Goal: Transaction & Acquisition: Purchase product/service

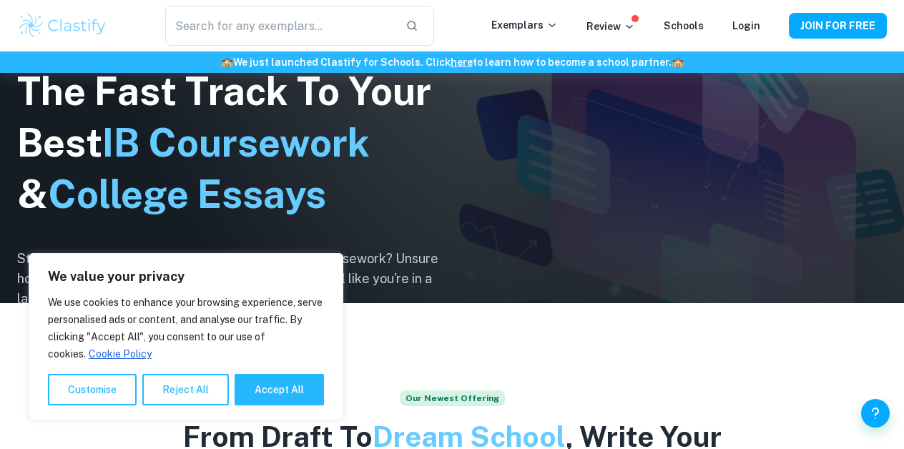
scroll to position [146, 0]
click at [278, 395] on button "Accept All" at bounding box center [279, 389] width 89 height 31
checkbox input "true"
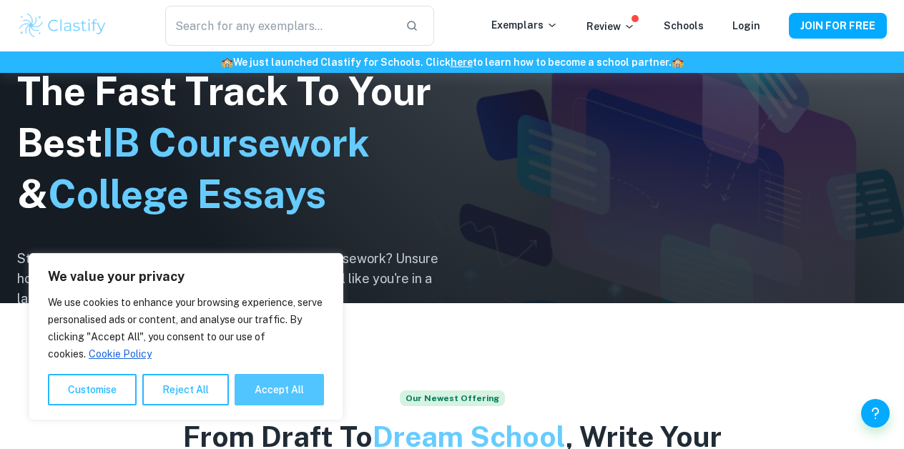
checkbox input "true"
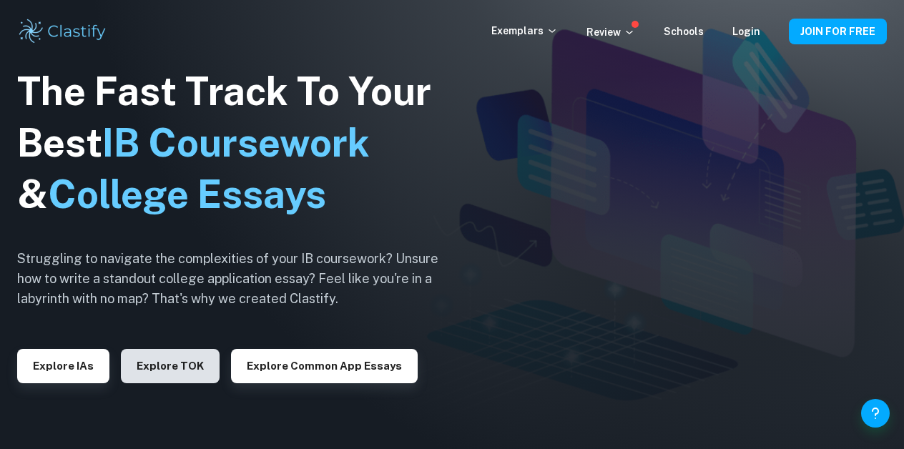
scroll to position [0, 0]
click at [521, 34] on p "Exemplars" at bounding box center [525, 31] width 67 height 16
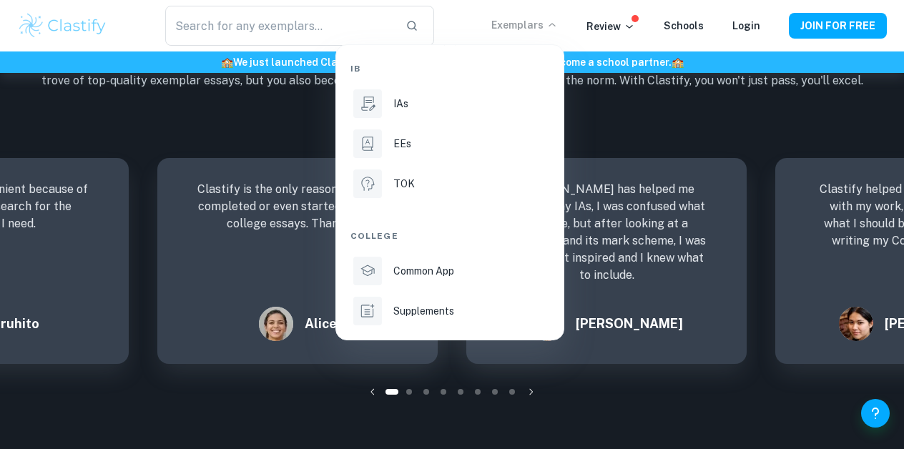
scroll to position [1858, 0]
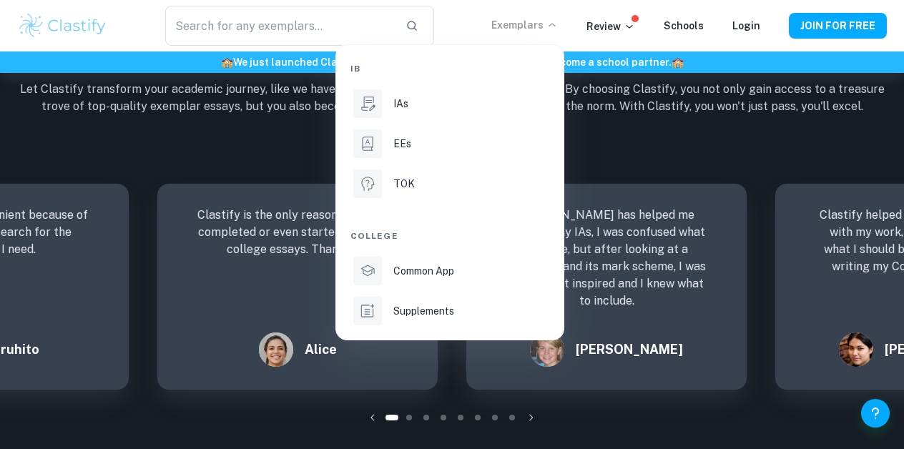
click at [213, 122] on div at bounding box center [452, 224] width 904 height 449
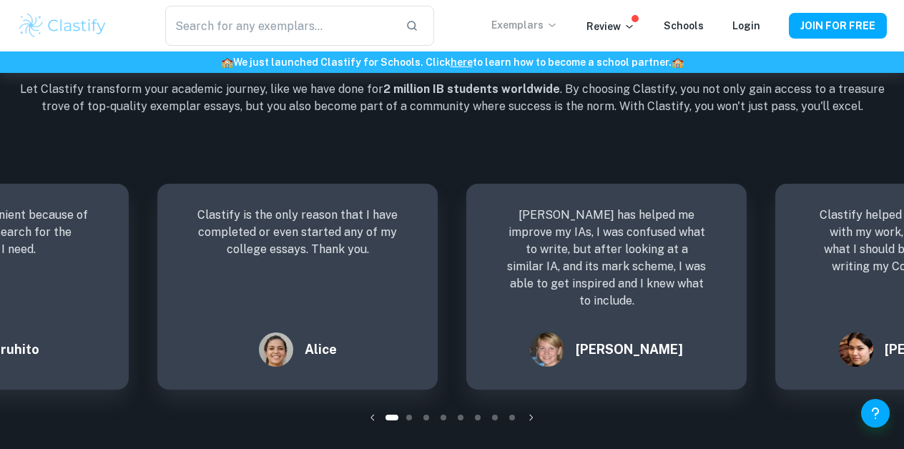
click at [514, 22] on p "Exemplars" at bounding box center [525, 25] width 67 height 16
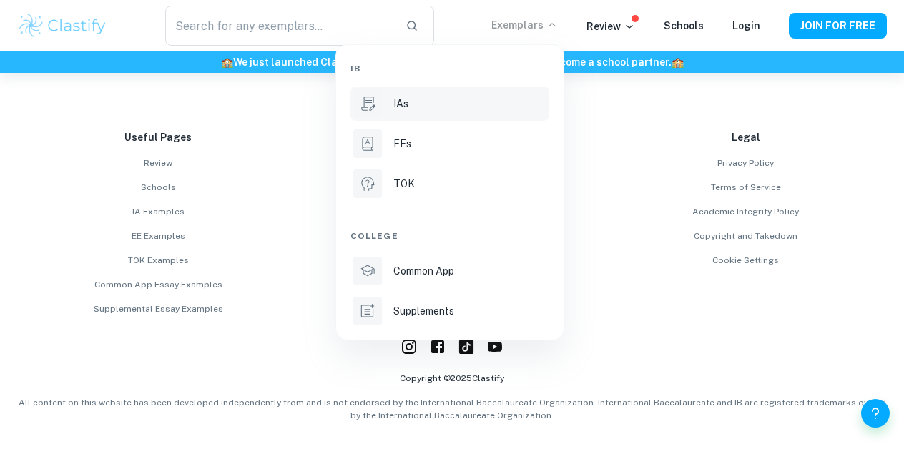
scroll to position [3679, 0]
click at [408, 104] on p "IAs" at bounding box center [401, 104] width 15 height 16
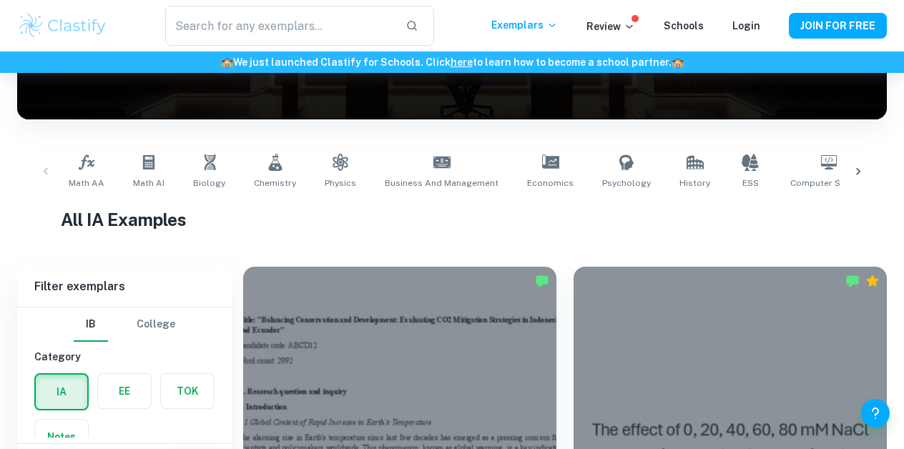
scroll to position [175, 0]
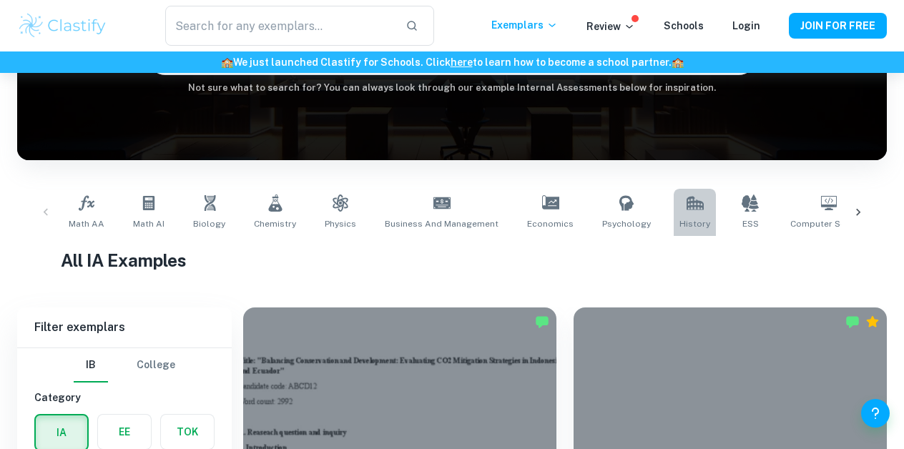
click at [687, 208] on icon at bounding box center [695, 203] width 17 height 17
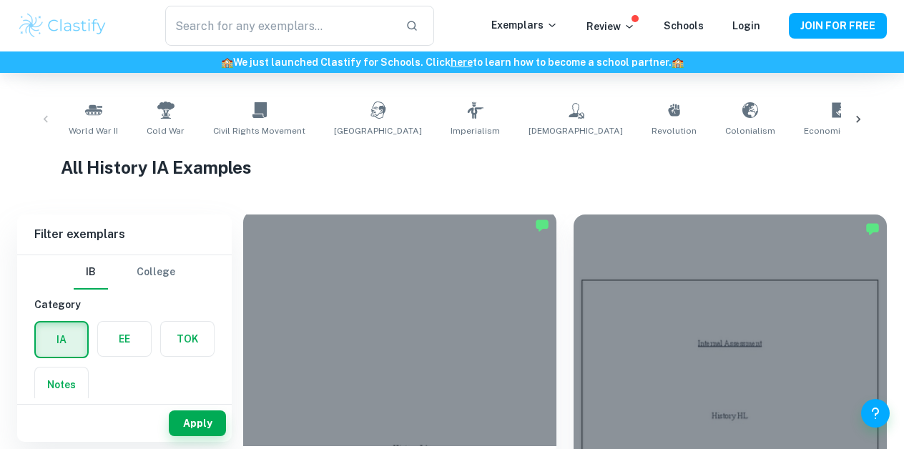
scroll to position [268, 0]
click at [859, 118] on icon at bounding box center [859, 119] width 4 height 7
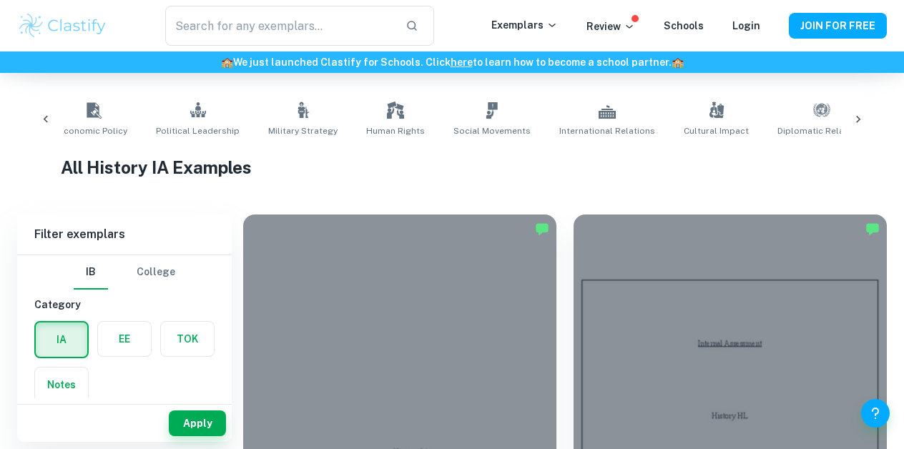
scroll to position [0, 746]
click at [263, 108] on link "Military Strategy" at bounding box center [303, 119] width 81 height 47
type input "Military Strategy"
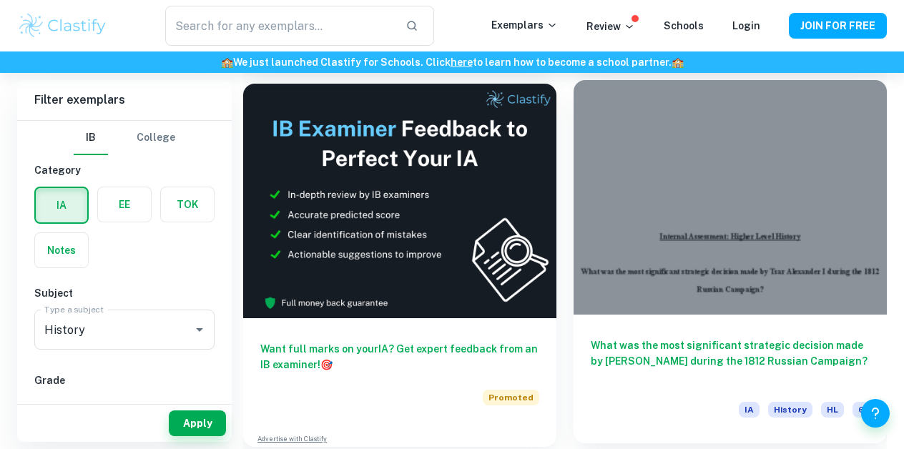
scroll to position [779, 0]
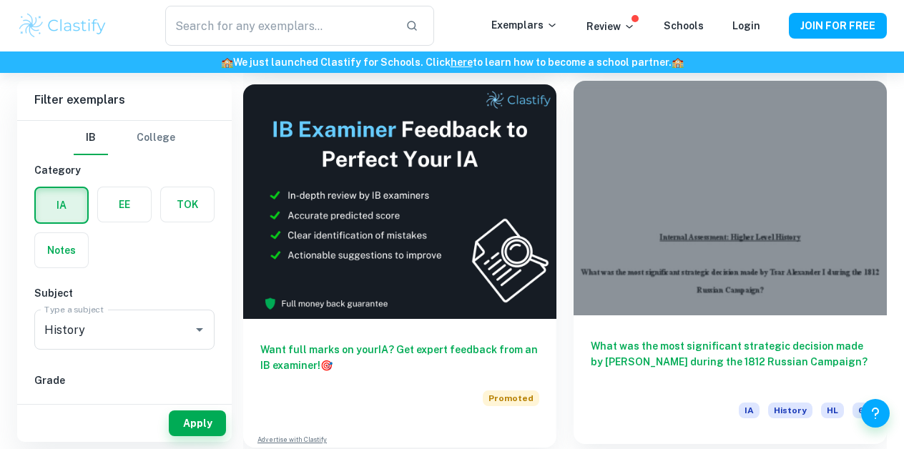
click at [640, 359] on h6 "What was the most significant strategic decision made by [PERSON_NAME] during t…" at bounding box center [730, 361] width 279 height 47
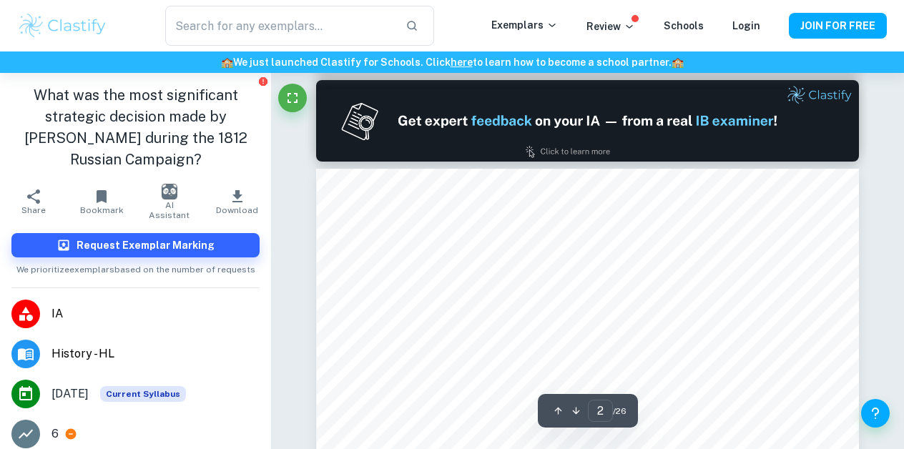
scroll to position [711, 0]
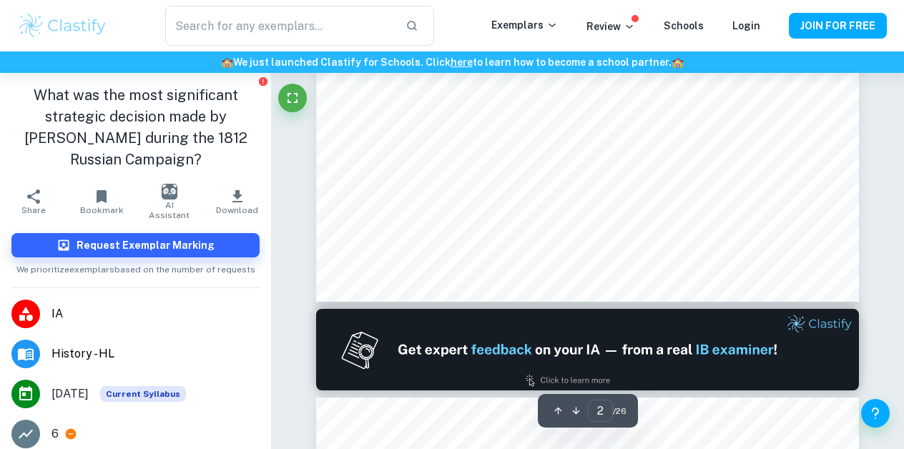
type input "1"
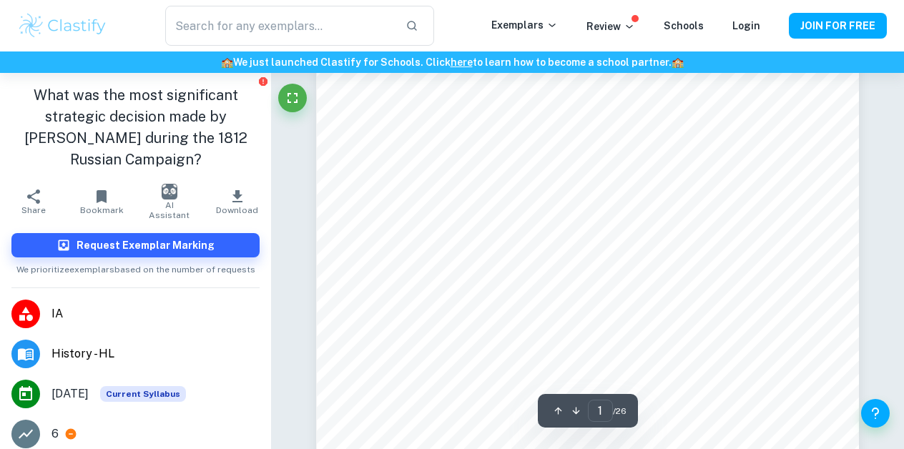
scroll to position [151, 0]
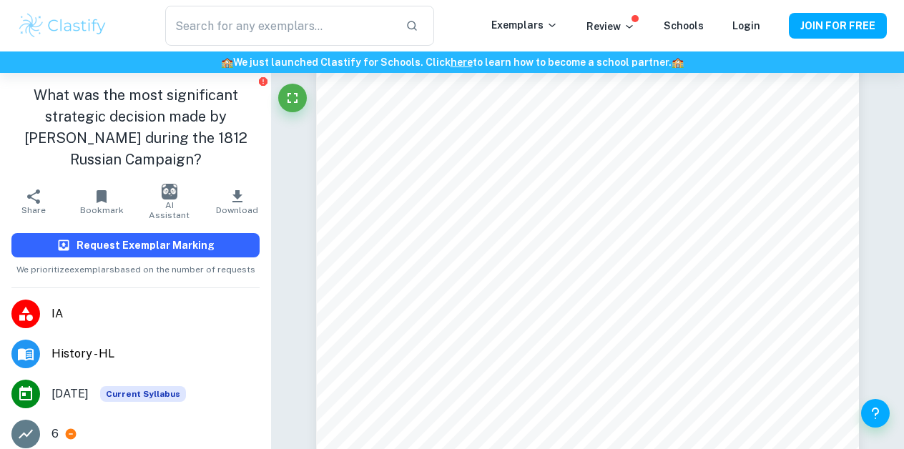
click at [157, 243] on h6 "Request Exemplar Marking" at bounding box center [146, 246] width 138 height 16
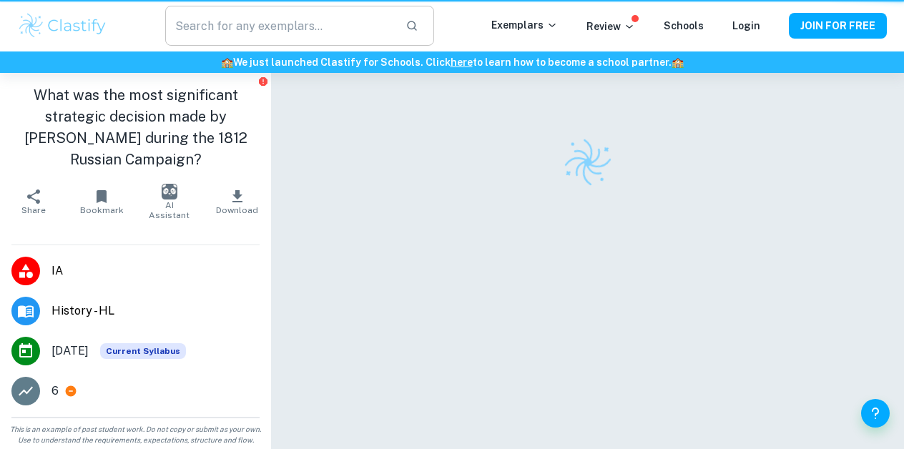
scroll to position [73, 0]
